Goal: Transaction & Acquisition: Download file/media

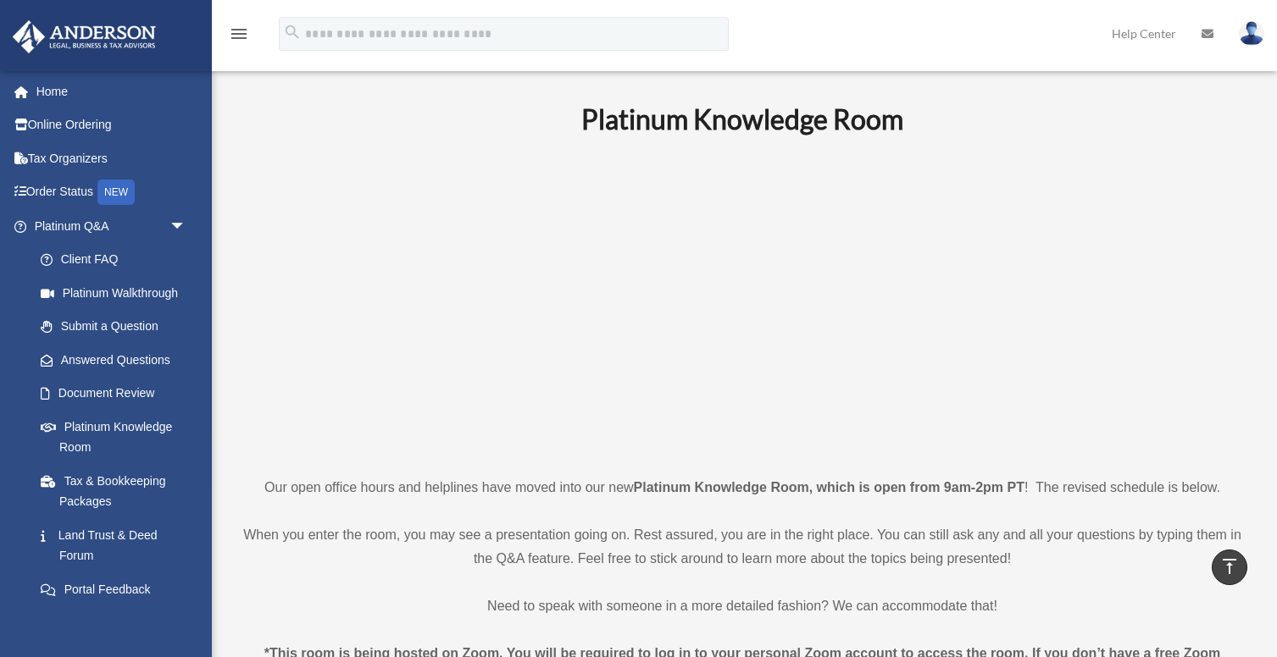
scroll to position [622, 0]
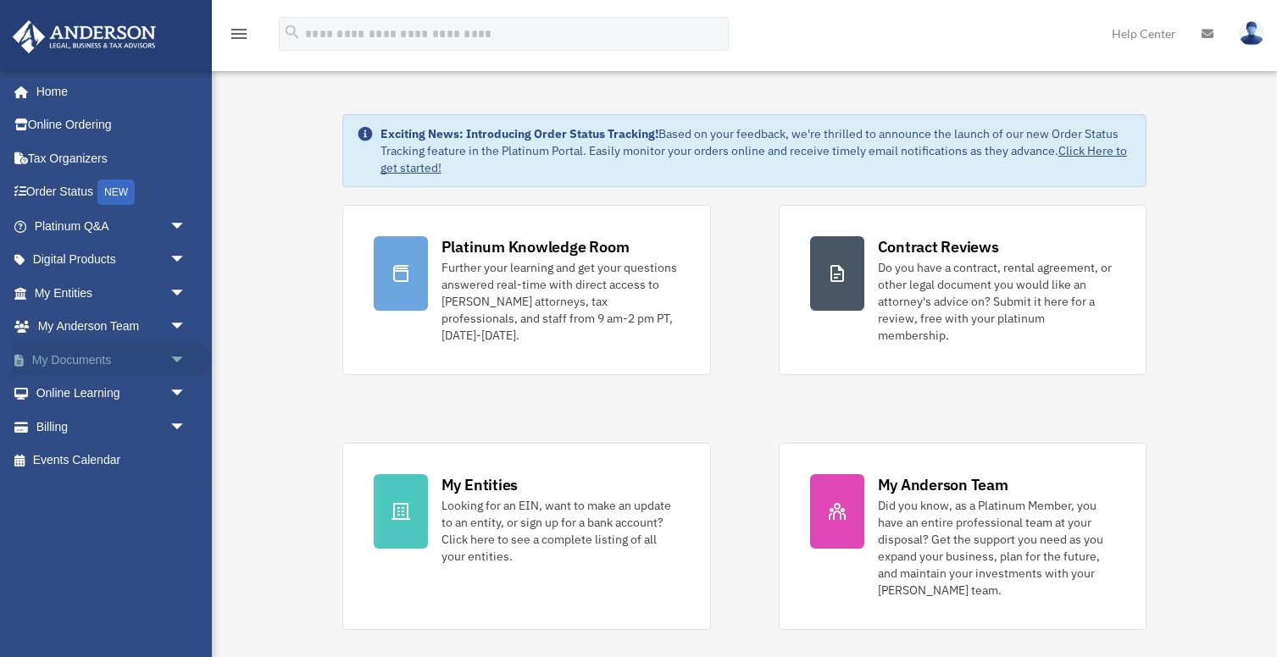
click at [169, 361] on span "arrow_drop_down" at bounding box center [186, 360] width 34 height 35
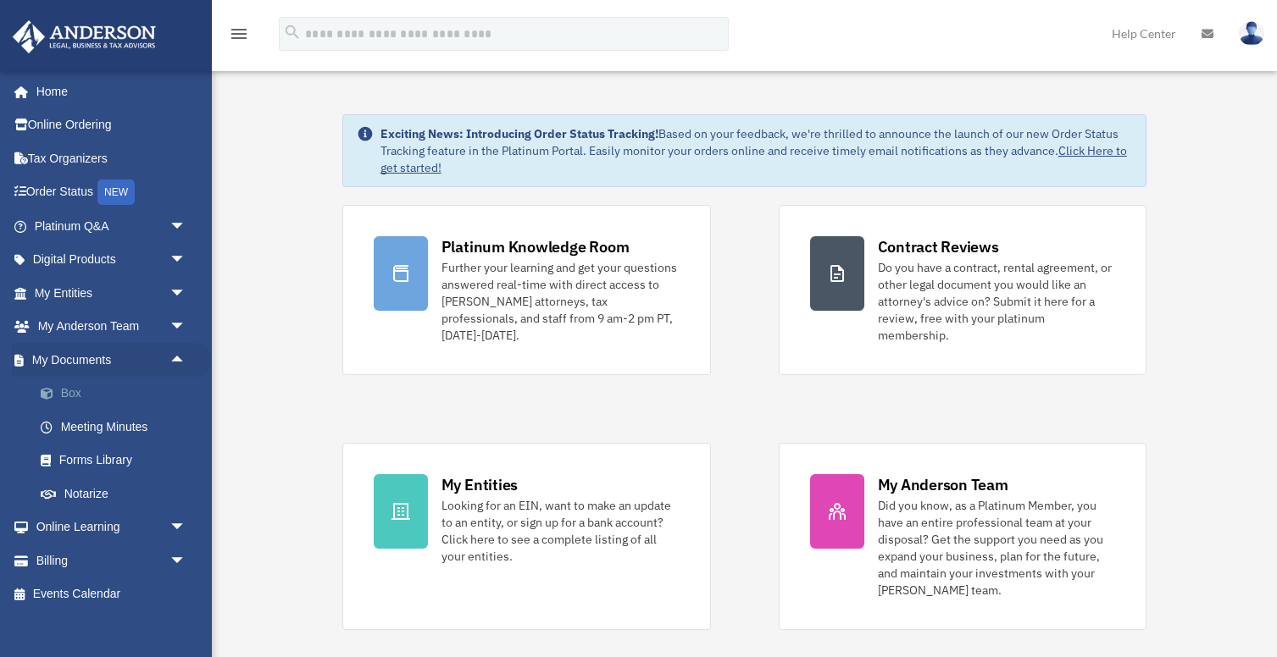
click at [72, 391] on link "Box" at bounding box center [118, 394] width 188 height 34
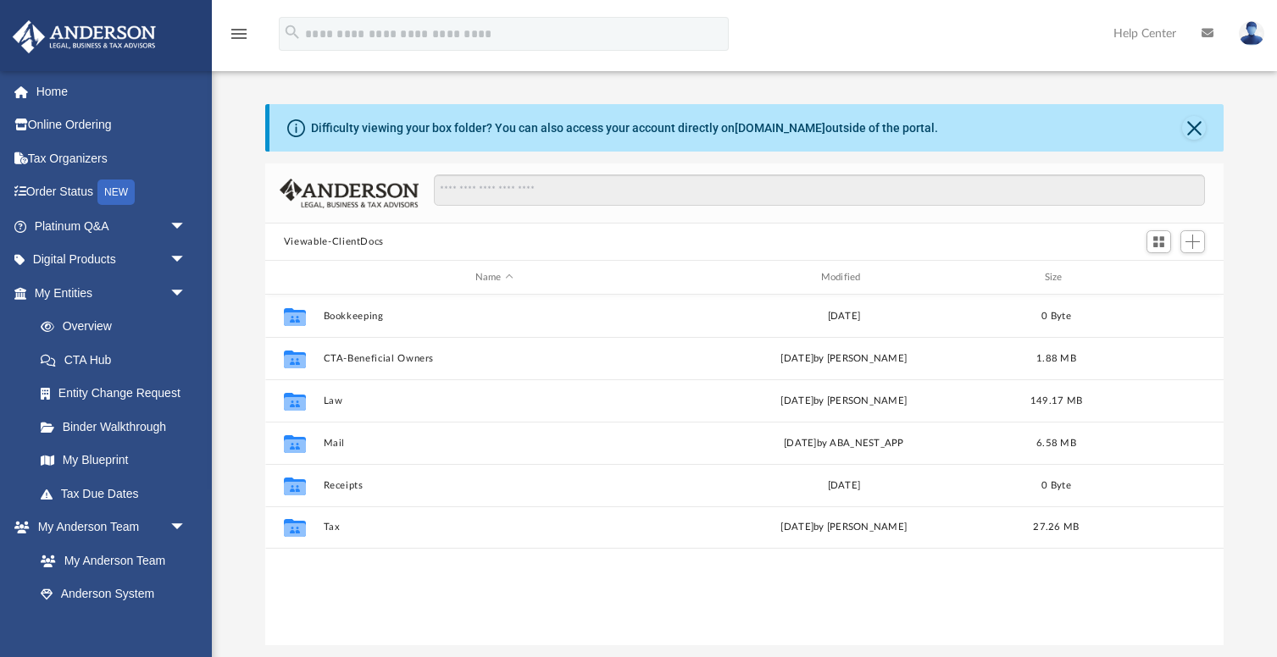
scroll to position [385, 958]
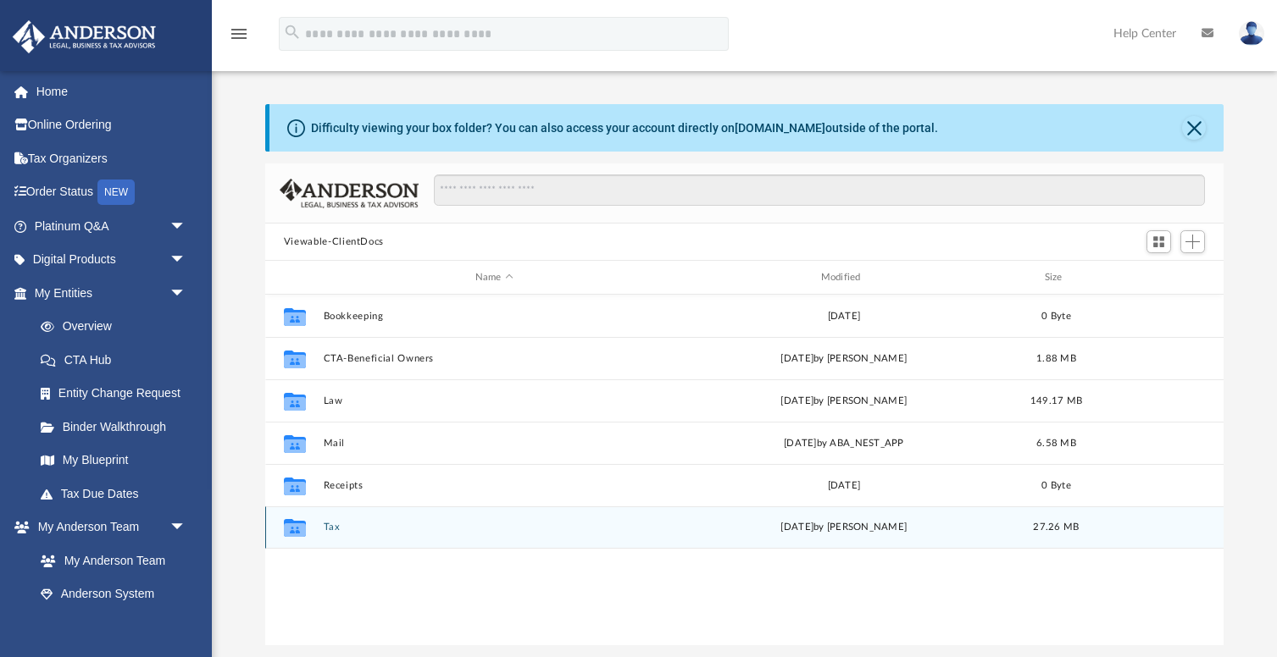
click at [333, 527] on button "Tax" at bounding box center [494, 527] width 342 height 11
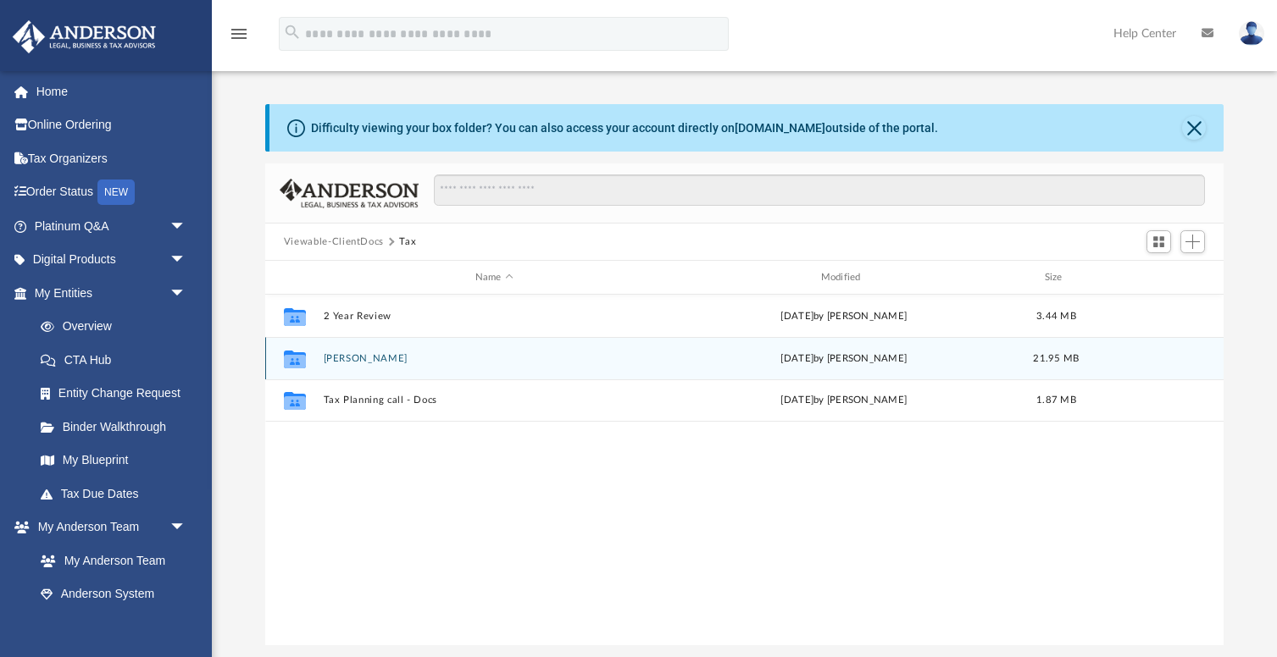
click at [369, 356] on button "Jiang, Yuwen" at bounding box center [494, 358] width 342 height 11
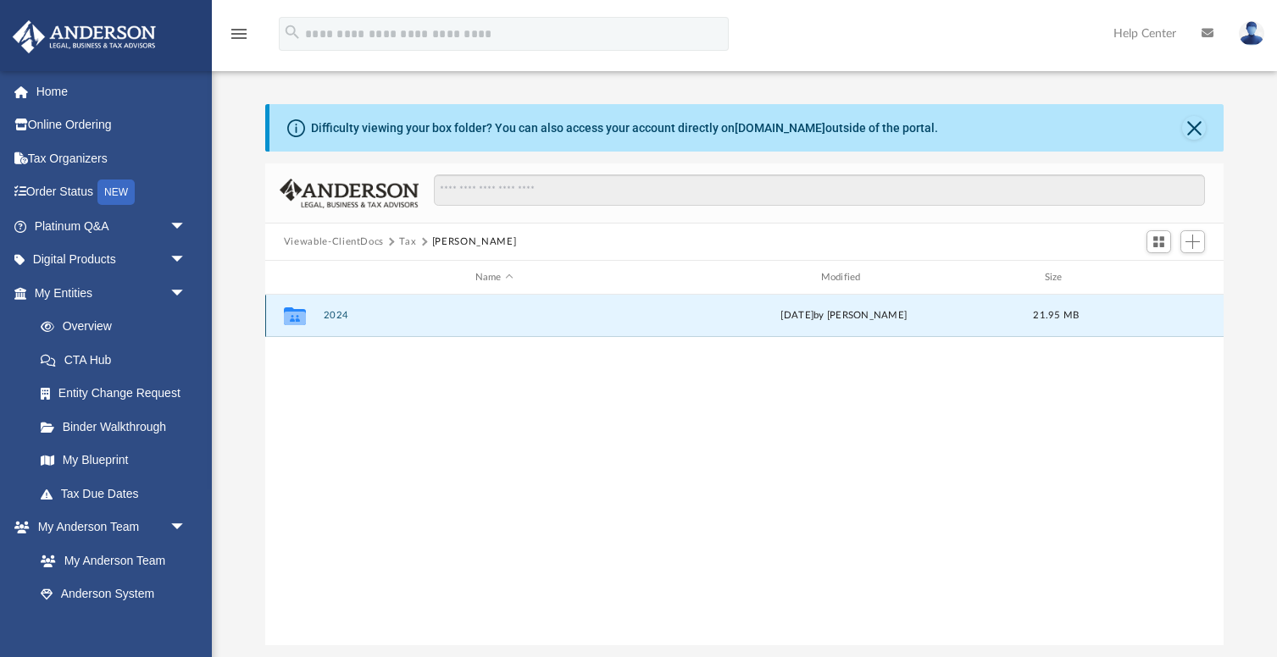
click at [338, 319] on button "2024" at bounding box center [494, 315] width 342 height 11
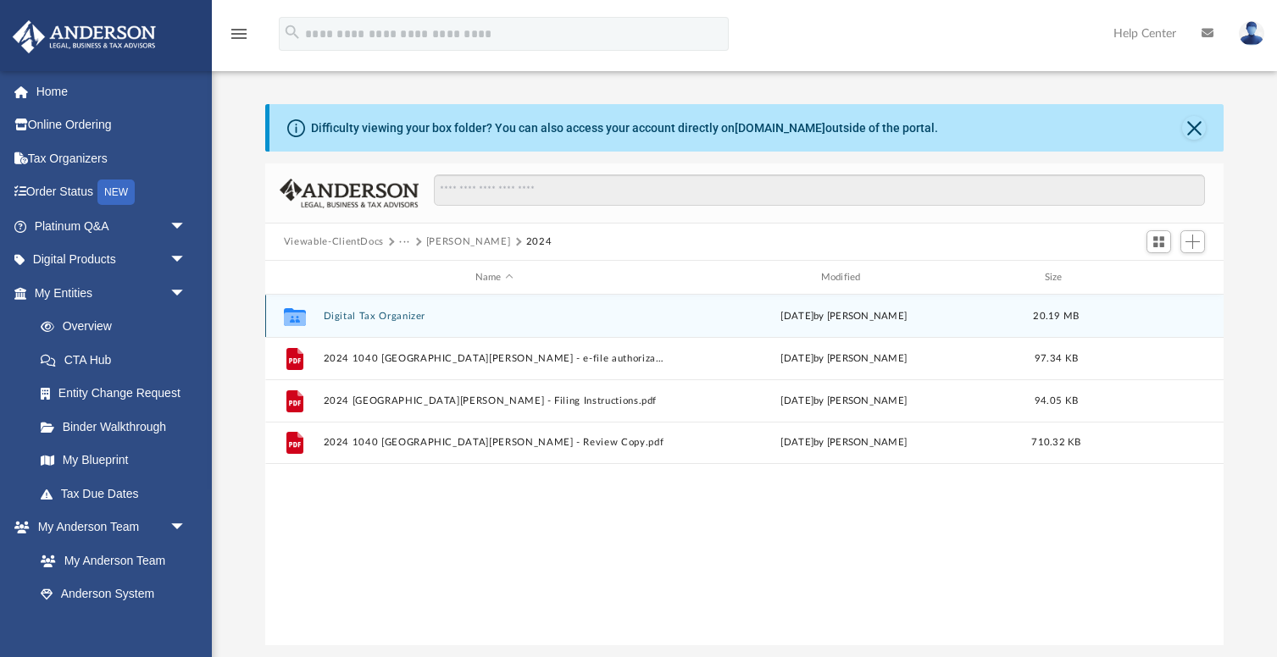
click at [418, 312] on button "Digital Tax Organizer" at bounding box center [494, 316] width 342 height 11
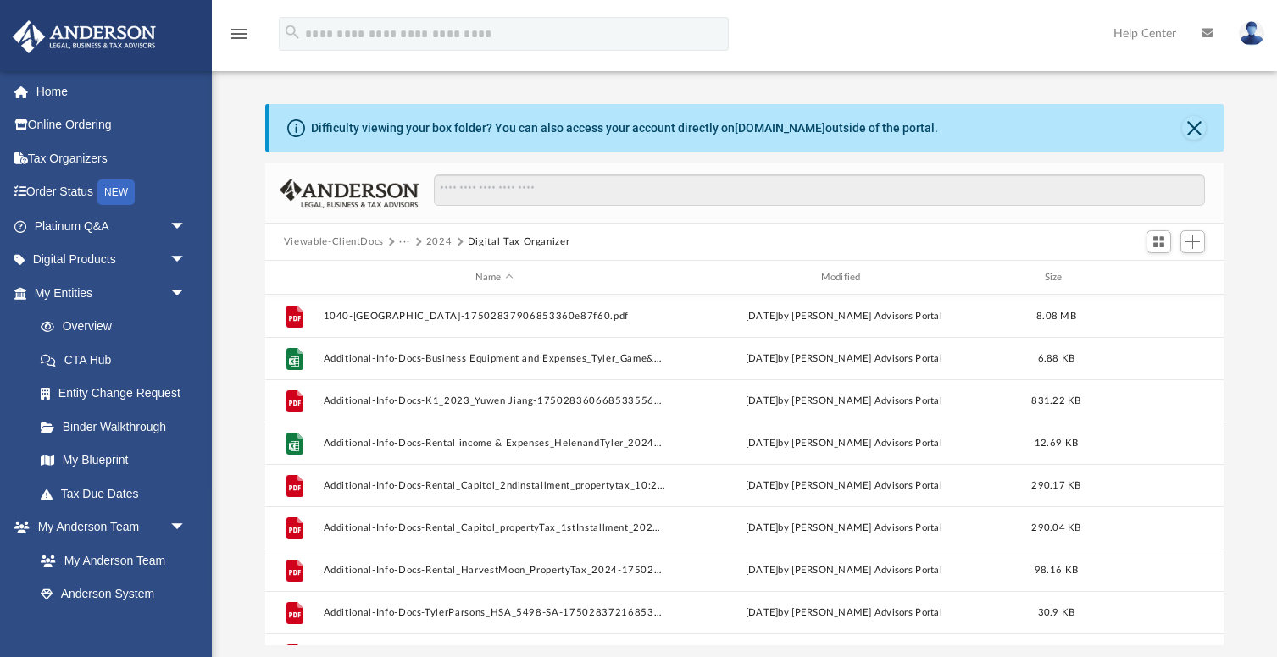
click at [434, 240] on button "2024" at bounding box center [439, 242] width 26 height 15
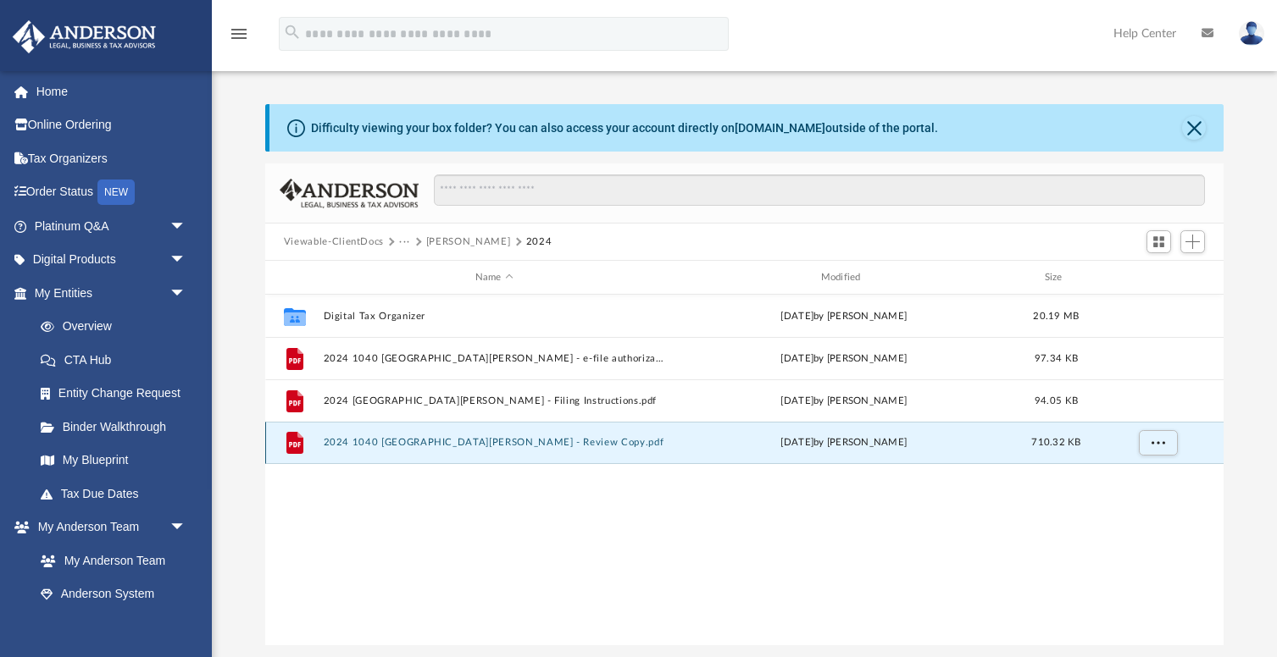
click at [424, 445] on button "2024 1040 Jiang, Yuwen - Review Copy.pdf" at bounding box center [494, 442] width 342 height 11
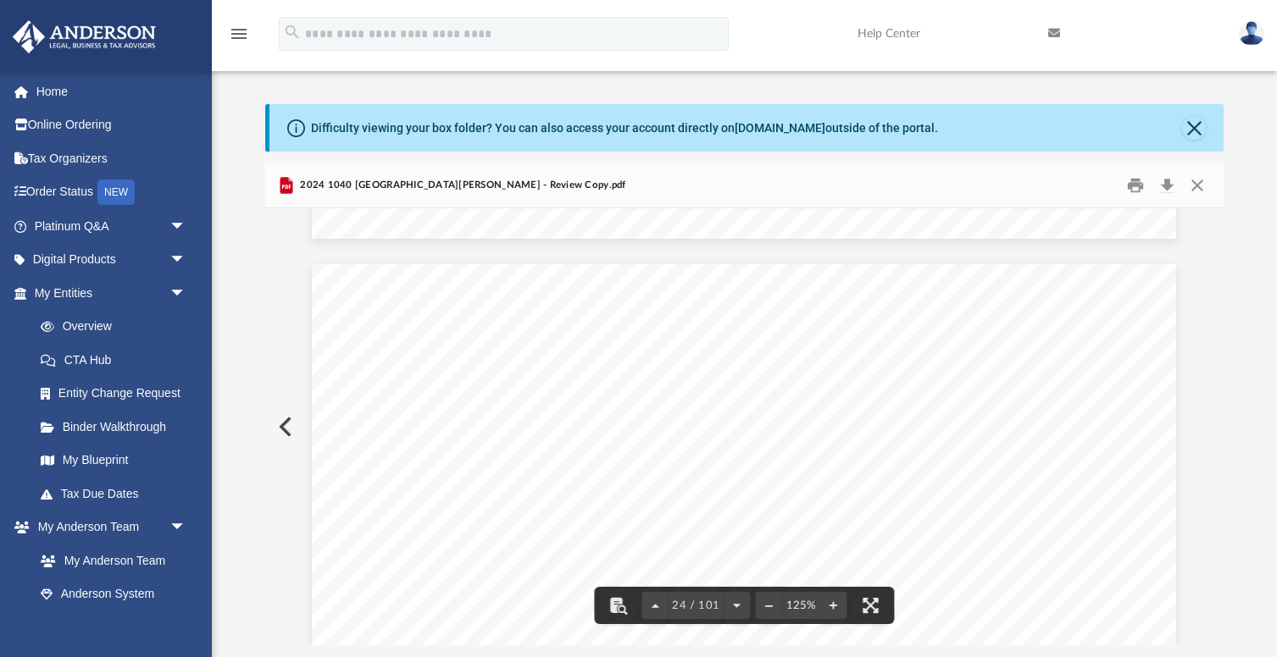
scroll to position [25694, 0]
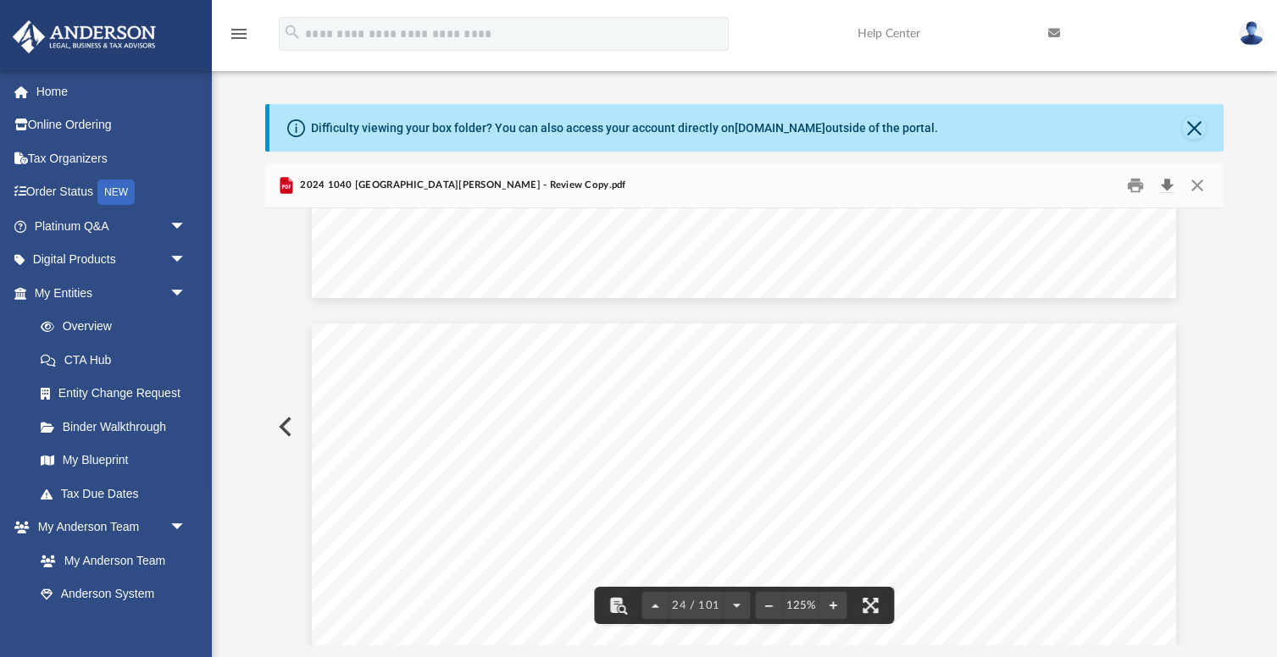
click at [1168, 183] on button "Download" at bounding box center [1166, 186] width 30 height 26
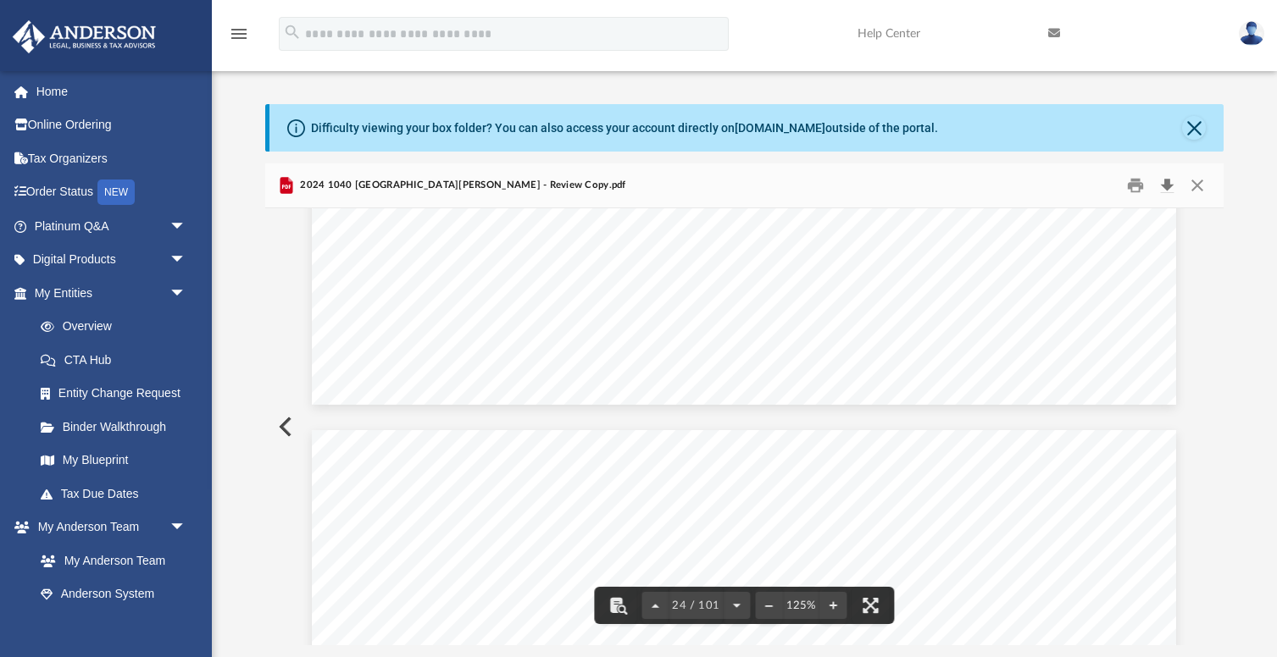
scroll to position [25562, 0]
